Goal: Transaction & Acquisition: Purchase product/service

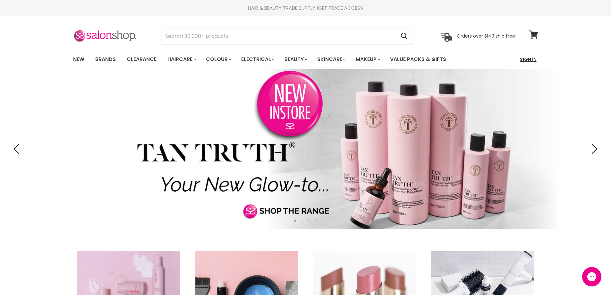
click at [530, 60] on link "Sign In" at bounding box center [528, 59] width 24 height 13
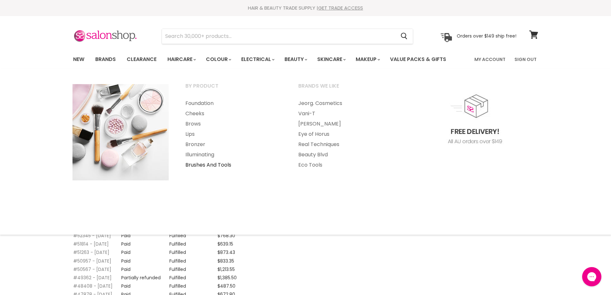
click at [198, 162] on link "Brushes And Tools" at bounding box center [233, 165] width 112 height 10
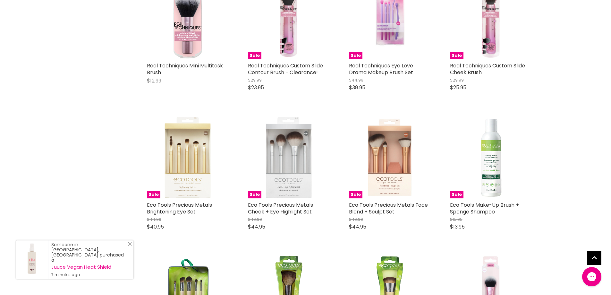
scroll to position [1477, 0]
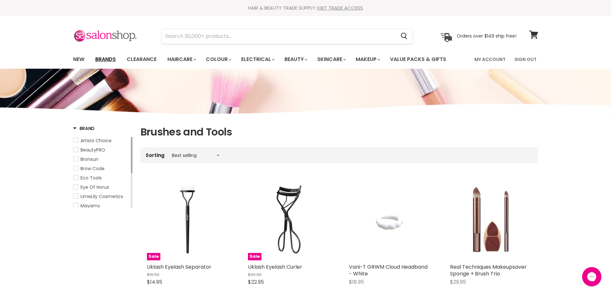
click at [112, 56] on link "Brands" at bounding box center [105, 59] width 30 height 13
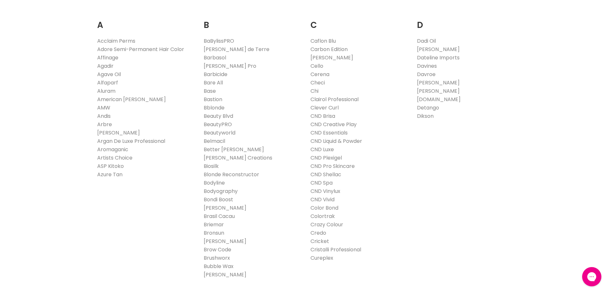
scroll to position [141, 0]
click at [321, 241] on link "Cricket" at bounding box center [320, 240] width 19 height 7
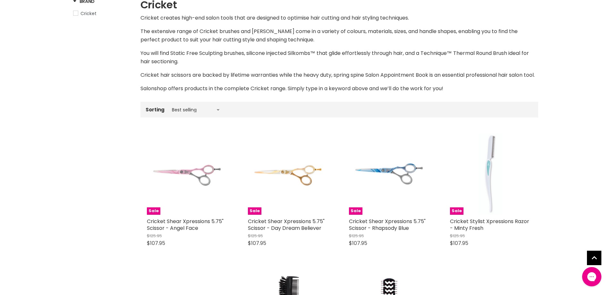
scroll to position [41, 0]
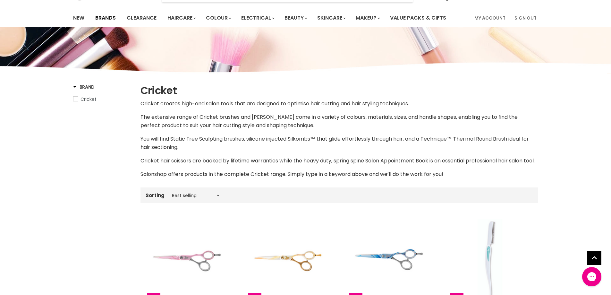
click at [104, 17] on link "Brands" at bounding box center [105, 17] width 30 height 13
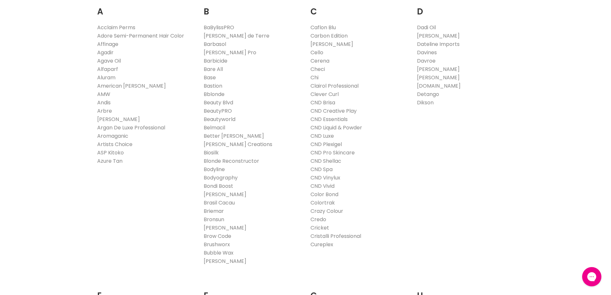
scroll to position [154, 0]
click at [431, 77] on link "[PERSON_NAME]" at bounding box center [438, 76] width 43 height 7
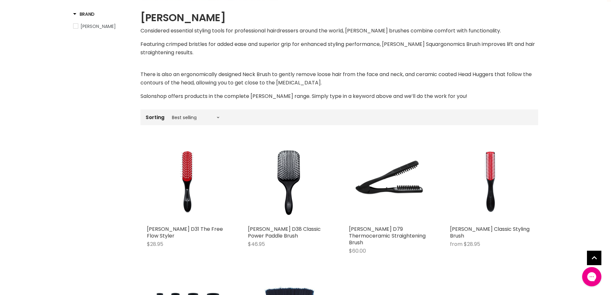
scroll to position [116, 0]
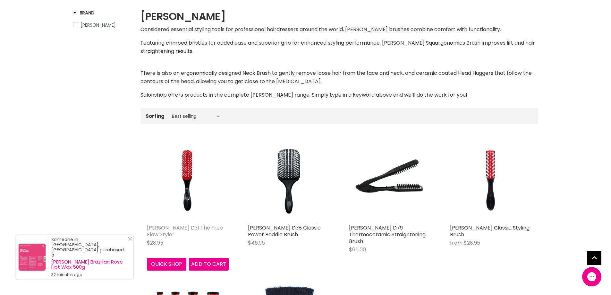
click at [171, 227] on link "Denman D31 The Free Flow Styler" at bounding box center [185, 231] width 76 height 14
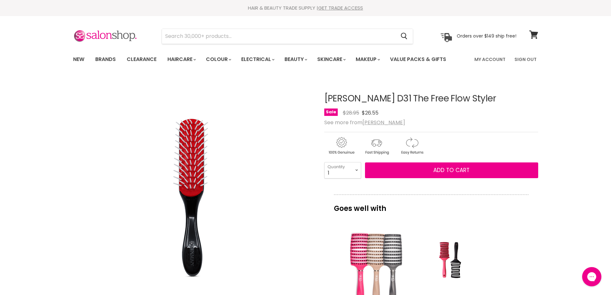
click at [357, 170] on select "1 2 3 4 5 6 7 8 9 10+" at bounding box center [342, 170] width 37 height 16
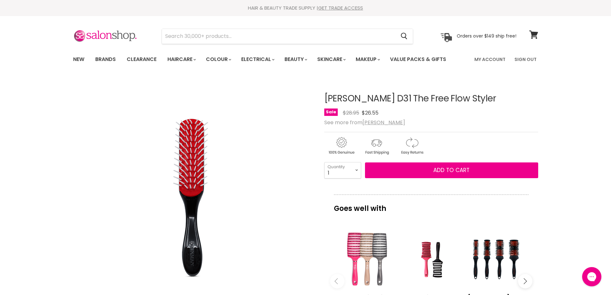
select select "3"
click at [324, 162] on select "1 2 3 4 5 6 7 8 9 10+" at bounding box center [342, 170] width 37 height 16
type input "3"
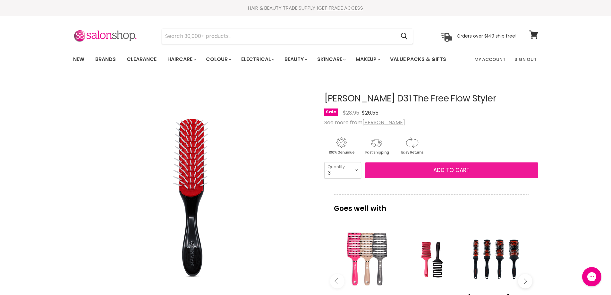
click at [406, 173] on button "Add to cart" at bounding box center [451, 170] width 173 height 16
click at [409, 168] on button "Add to cart" at bounding box center [451, 170] width 173 height 16
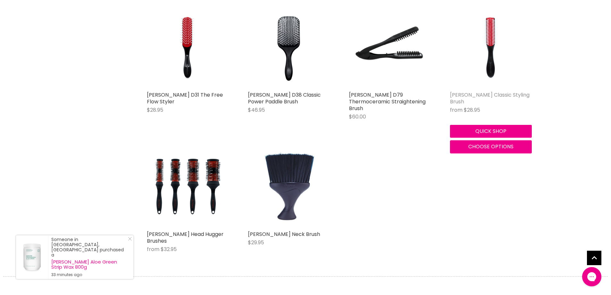
click at [467, 94] on link "[PERSON_NAME] Classic Styling Brush" at bounding box center [490, 98] width 80 height 14
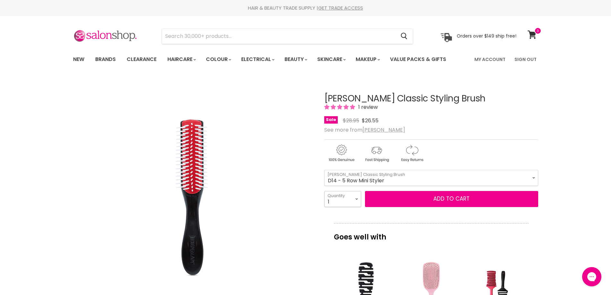
click at [356, 198] on select "1 2 3 4 5 6 7 8 9 10+" at bounding box center [342, 199] width 37 height 16
click at [358, 199] on select "1 2 3 4 5 6 7 8 9 10+" at bounding box center [342, 199] width 37 height 16
select select "3"
click at [324, 191] on select "1 2 3 4 5 6 7 8 9 10+" at bounding box center [342, 199] width 37 height 16
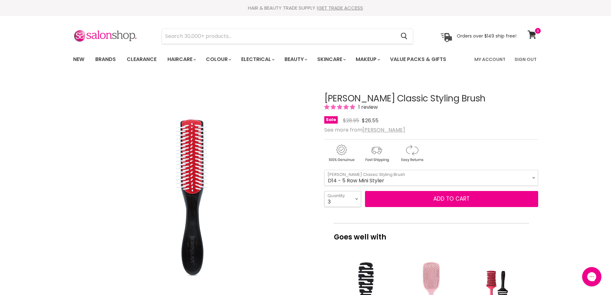
type input "3"
click at [421, 195] on button "Add to cart" at bounding box center [451, 199] width 173 height 16
click at [409, 201] on button "Add to cart" at bounding box center [451, 199] width 173 height 16
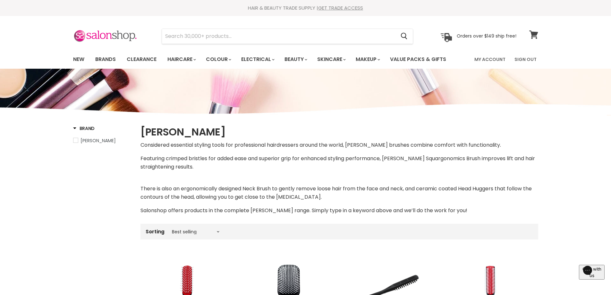
click at [535, 35] on icon at bounding box center [534, 34] width 9 height 8
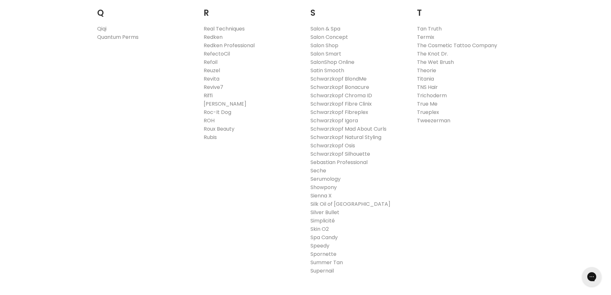
scroll to position [1014, 0]
click at [441, 119] on link "Tweezerman" at bounding box center [433, 119] width 33 height 7
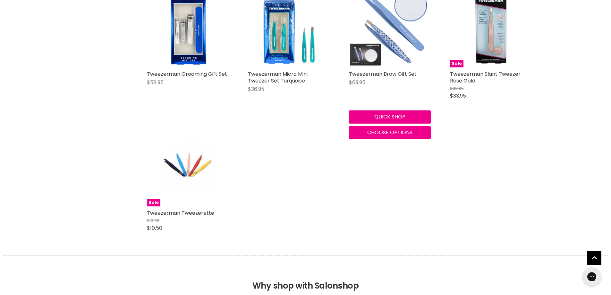
scroll to position [398, 0]
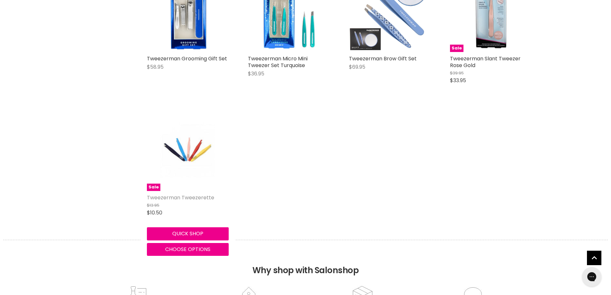
click at [192, 195] on link "Tweezerman Tweezerette" at bounding box center [180, 197] width 67 height 7
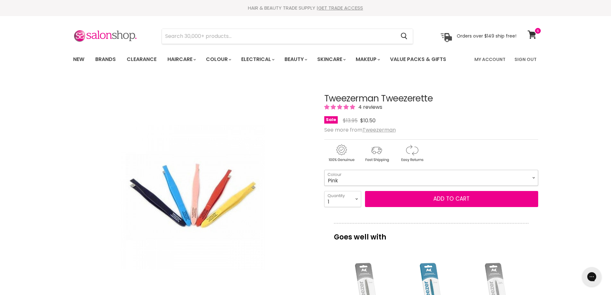
click at [535, 177] on select "Pink Light Blue Black" at bounding box center [431, 178] width 214 height 16
drag, startPoint x: 308, startPoint y: 248, endPoint x: 314, endPoint y: 237, distance: 12.1
click at [310, 244] on div "Click or scroll to zoom Tap or pinch to zoom" at bounding box center [193, 198] width 240 height 240
click at [356, 200] on select "1 2 3 4 5 6 7 8 9 10+" at bounding box center [342, 199] width 37 height 16
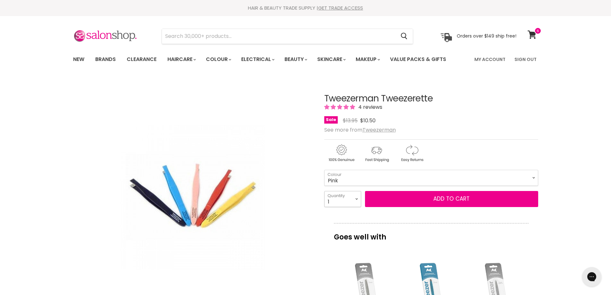
click at [356, 200] on select "1 2 3 4 5 6 7 8 9 10+" at bounding box center [342, 199] width 37 height 16
select select "3"
click at [324, 191] on select "1 2 3 4 5 6 7 8 9 10+" at bounding box center [342, 199] width 37 height 16
type input "3"
click at [406, 194] on button "Add to cart" at bounding box center [451, 199] width 173 height 16
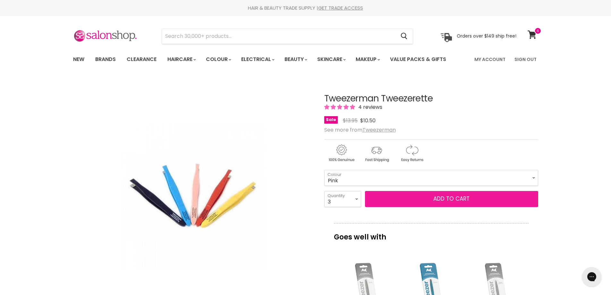
click at [407, 196] on button "Add to cart" at bounding box center [451, 199] width 173 height 16
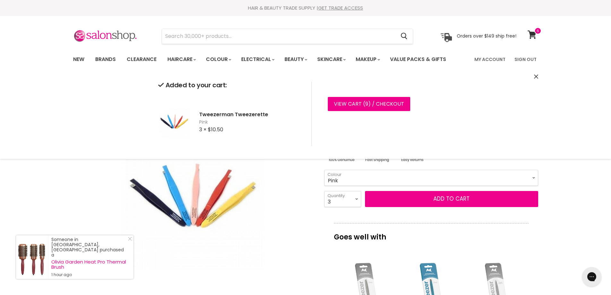
click at [535, 177] on select "Pink Light Blue Black" at bounding box center [431, 178] width 214 height 16
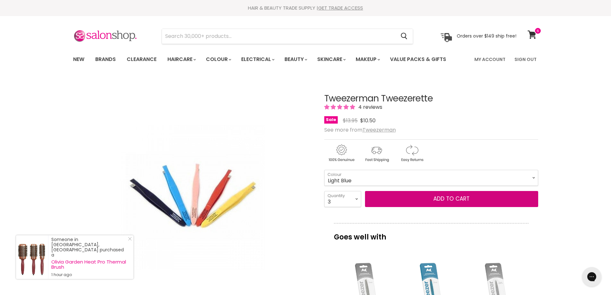
click at [324, 170] on select "Pink Light Blue Black" at bounding box center [431, 178] width 214 height 16
select select "Light Blue"
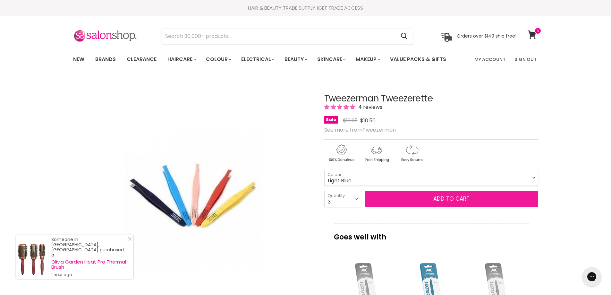
click at [457, 203] on button "Add to cart" at bounding box center [451, 199] width 173 height 16
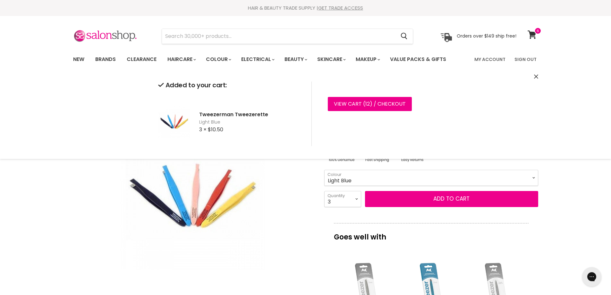
click at [358, 197] on select "1 2 3 4 5 6 7 8 9 10+" at bounding box center [342, 199] width 37 height 16
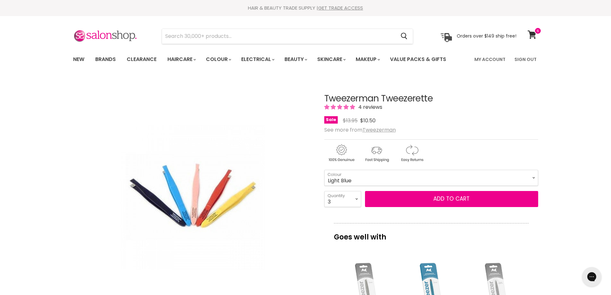
click at [484, 157] on div "Main content" at bounding box center [431, 151] width 214 height 25
click at [412, 200] on button "Add to cart" at bounding box center [451, 199] width 173 height 16
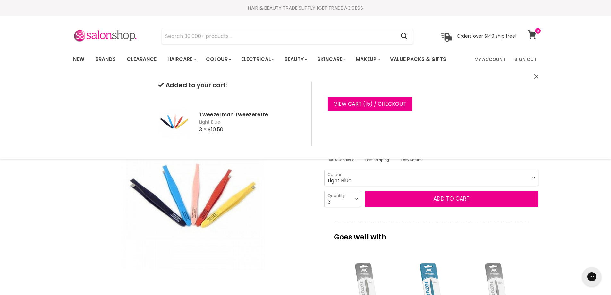
click at [533, 35] on icon at bounding box center [532, 34] width 9 height 8
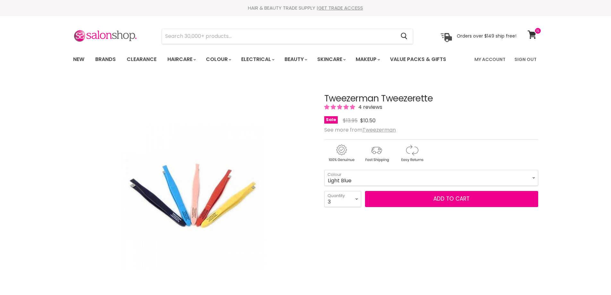
select select "3"
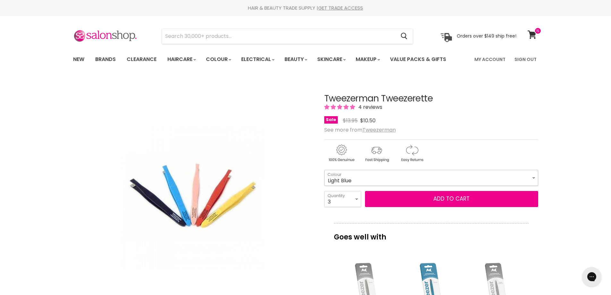
click at [534, 178] on select "Pink Light Blue Black" at bounding box center [431, 178] width 214 height 16
click at [324, 170] on select "Pink Light Blue Black" at bounding box center [431, 178] width 214 height 16
select select "Black"
click at [469, 199] on button "Add to cart" at bounding box center [451, 199] width 173 height 16
click at [444, 194] on button "Add to cart" at bounding box center [451, 199] width 173 height 16
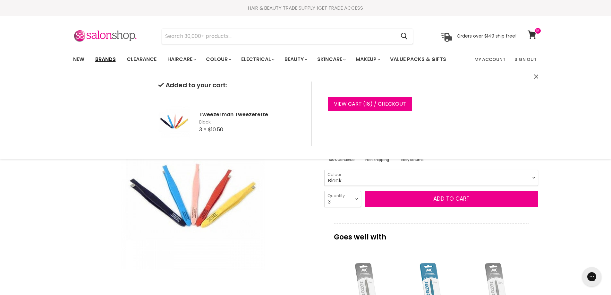
click at [99, 57] on link "Brands" at bounding box center [105, 59] width 30 height 13
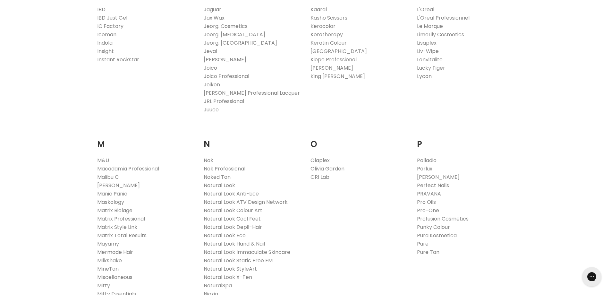
scroll to position [576, 0]
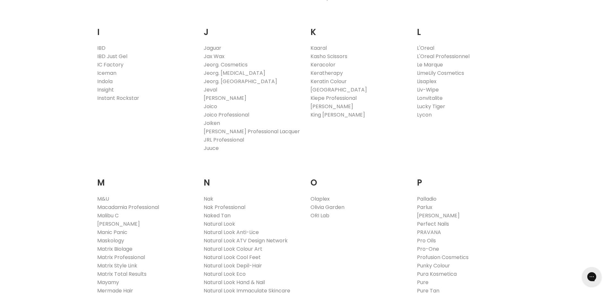
drag, startPoint x: 615, startPoint y: 4, endPoint x: 451, endPoint y: 149, distance: 218.5
click at [451, 149] on div "A Acclaim Perms Adore Semi-Permanent Hair Color Affinage Agadir Agave Oil Alfap…" at bounding box center [305, 266] width 443 height 1405
